Goal: Information Seeking & Learning: Learn about a topic

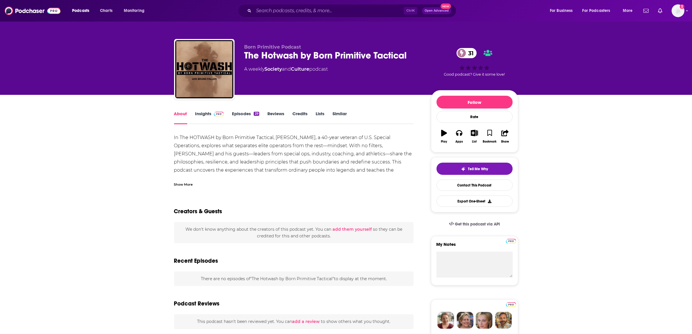
click at [213, 118] on link "Insights" at bounding box center [209, 117] width 29 height 13
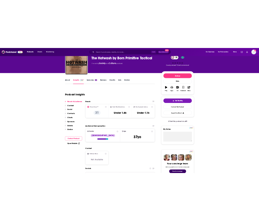
scroll to position [36, 0]
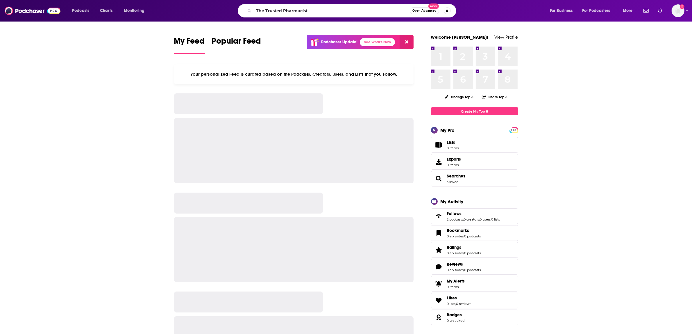
type input "The Trusted Pharmacist"
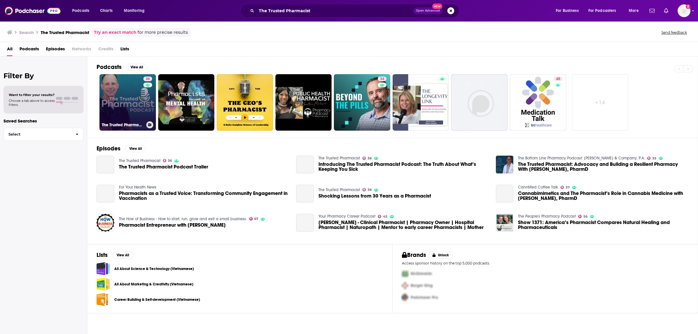
click at [149, 123] on button at bounding box center [149, 124] width 7 height 7
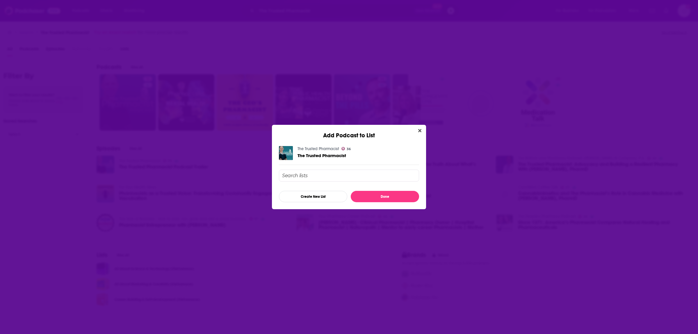
click at [415, 131] on div "Add Podcast to List" at bounding box center [349, 132] width 154 height 14
click at [419, 130] on icon "Close" at bounding box center [419, 130] width 3 height 5
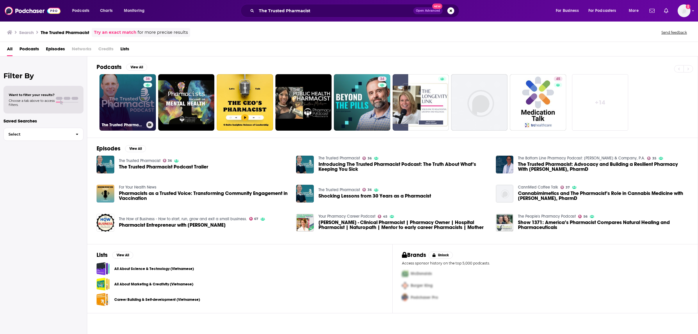
click at [127, 102] on link "36 The Trusted Pharmacist" at bounding box center [127, 102] width 56 height 56
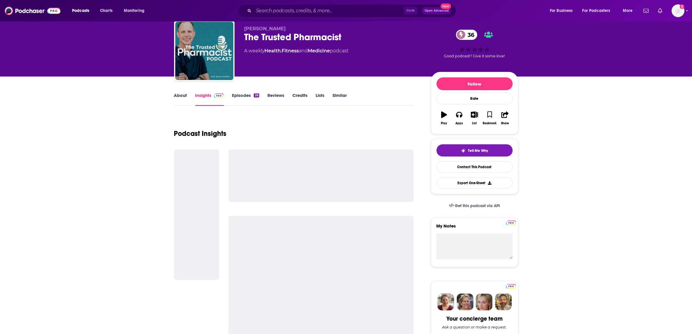
scroll to position [36, 0]
